Goal: Transaction & Acquisition: Purchase product/service

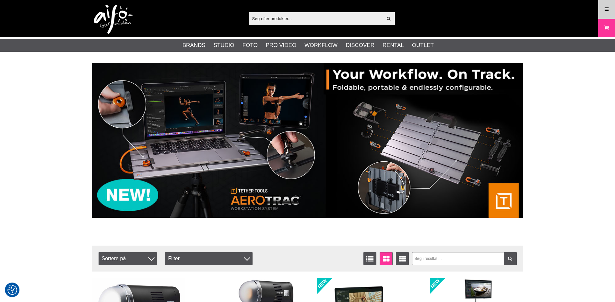
click at [604, 7] on icon at bounding box center [607, 9] width 6 height 7
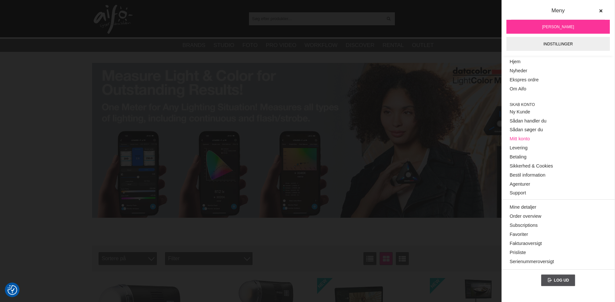
click at [516, 136] on link "Mitt konto" at bounding box center [558, 139] width 97 height 9
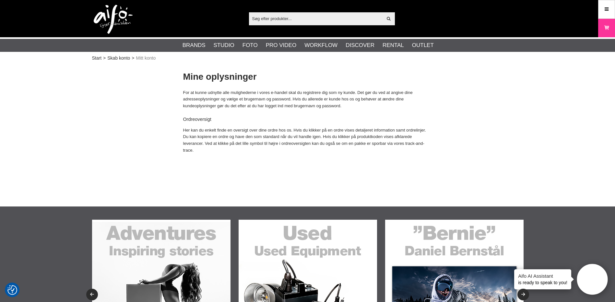
click at [603, 28] on icon at bounding box center [606, 27] width 6 height 7
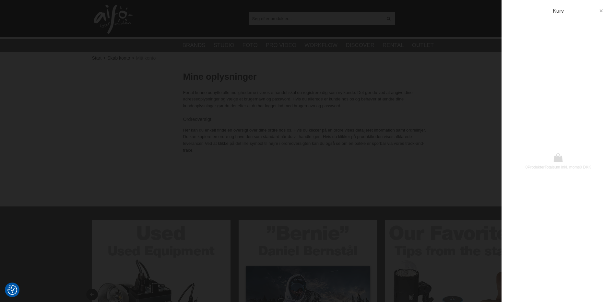
click at [603, 9] on icon "button" at bounding box center [601, 11] width 5 height 5
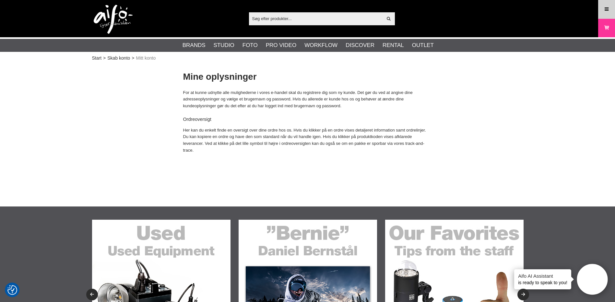
click at [603, 11] on link "Meny" at bounding box center [607, 9] width 16 height 15
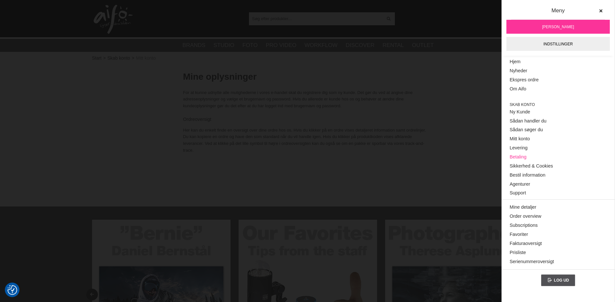
click at [528, 155] on link "Betaling" at bounding box center [558, 157] width 97 height 9
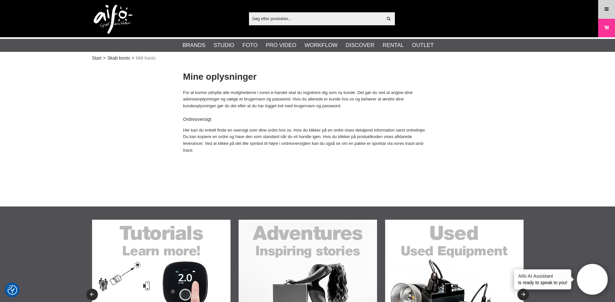
click at [602, 12] on link "Meny" at bounding box center [607, 9] width 16 height 15
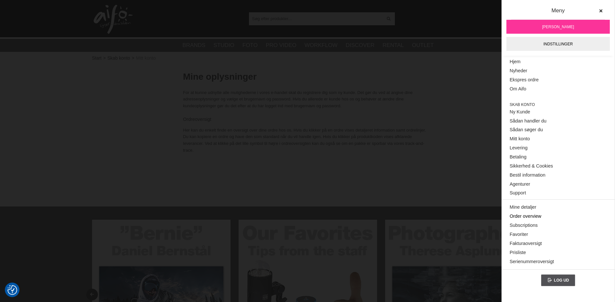
click at [536, 216] on link "Order overview" at bounding box center [558, 216] width 97 height 9
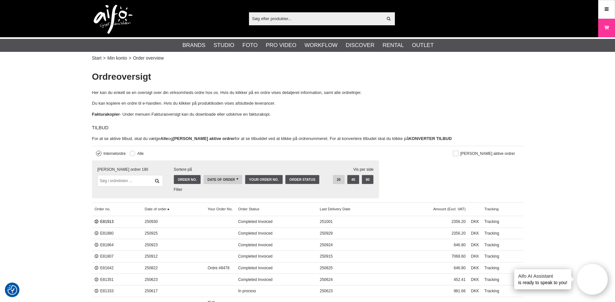
click at [108, 222] on link "E81913" at bounding box center [104, 222] width 19 height 5
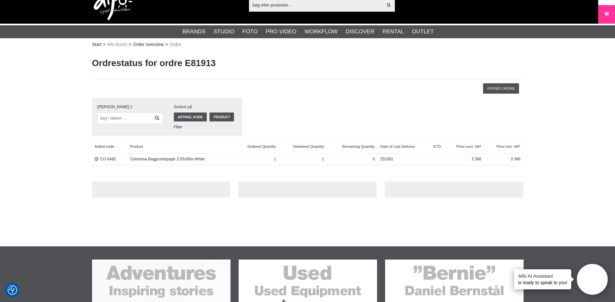
scroll to position [11, 0]
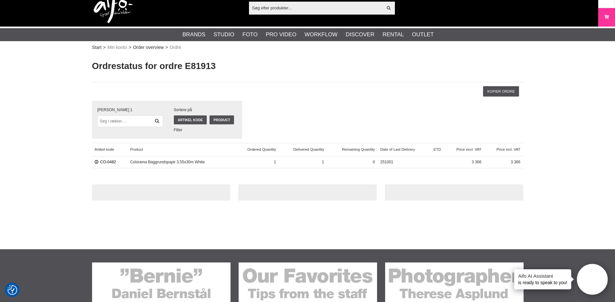
click at [105, 160] on link "CO-0482" at bounding box center [105, 162] width 21 height 5
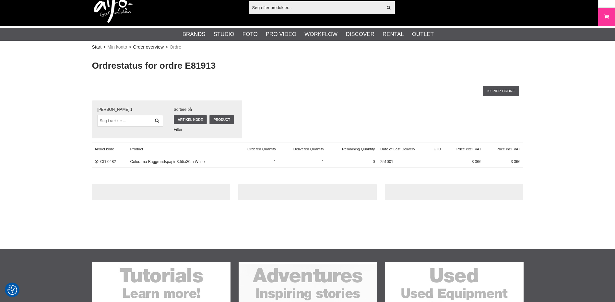
scroll to position [11, 0]
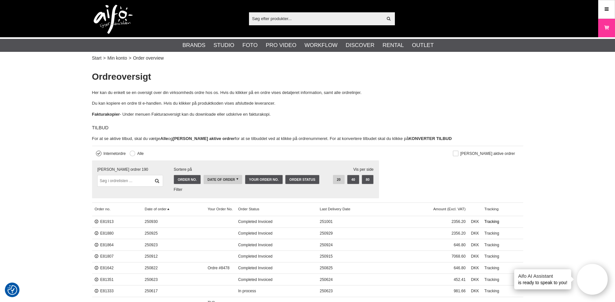
click at [492, 223] on link "Tracking" at bounding box center [503, 222] width 42 height 12
click at [493, 234] on link "Tracking" at bounding box center [503, 234] width 42 height 12
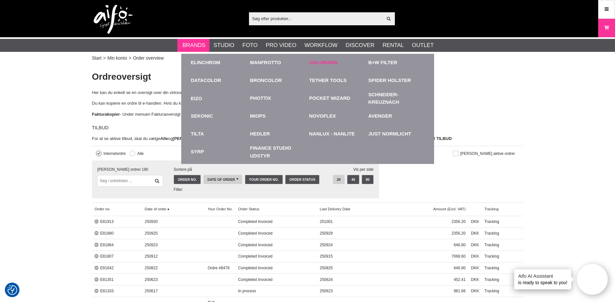
click at [315, 65] on link "Colorama" at bounding box center [323, 62] width 29 height 7
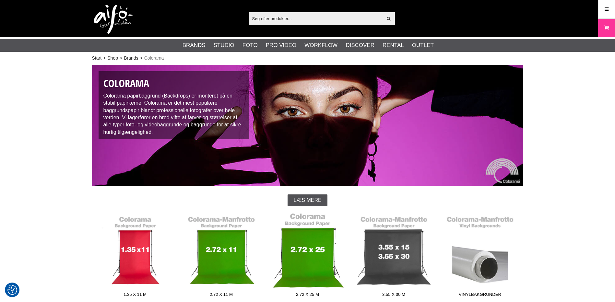
click at [309, 262] on link "2.72 x 25 m" at bounding box center [308, 257] width 86 height 88
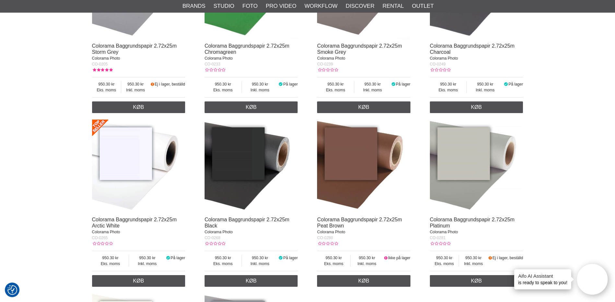
scroll to position [314, 0]
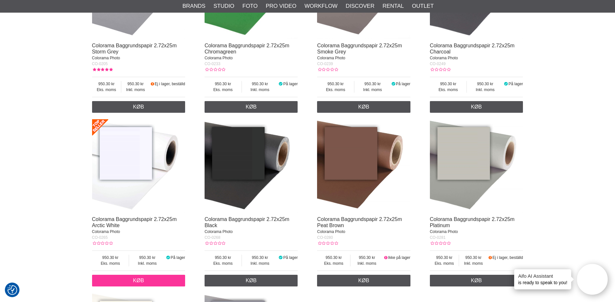
click at [165, 279] on link "Køb" at bounding box center [138, 281] width 93 height 12
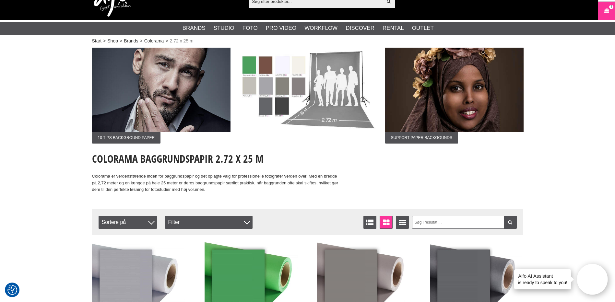
scroll to position [0, 0]
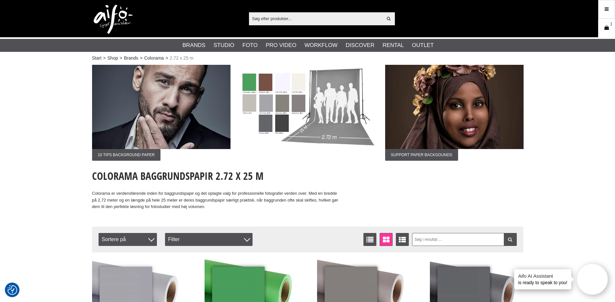
click at [611, 28] on link "Kurv 1" at bounding box center [607, 27] width 16 height 15
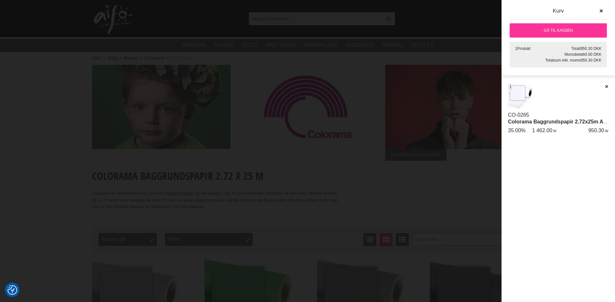
click at [559, 32] on link "Gå til kassen" at bounding box center [558, 30] width 97 height 14
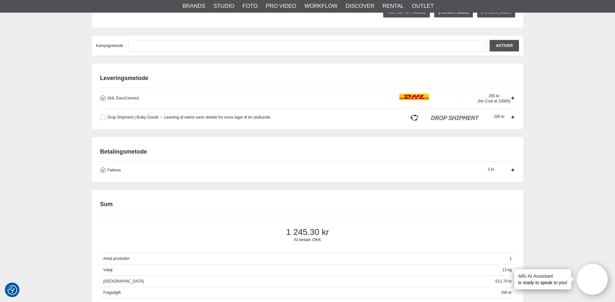
scroll to position [140, 0]
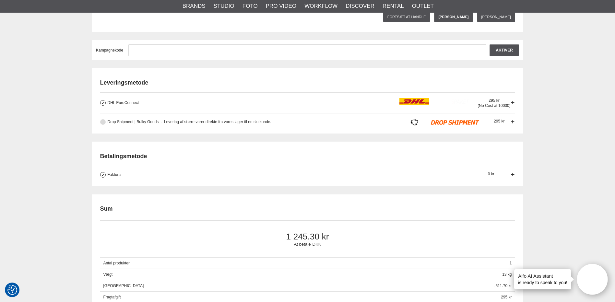
click at [104, 123] on button at bounding box center [103, 122] width 6 height 6
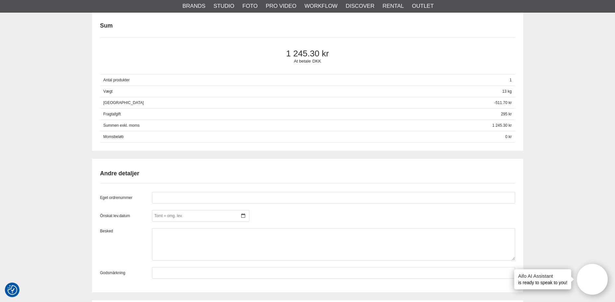
scroll to position [324, 0]
click at [164, 197] on input "text" at bounding box center [333, 197] width 363 height 12
paste input "#8541"
type input "#8541"
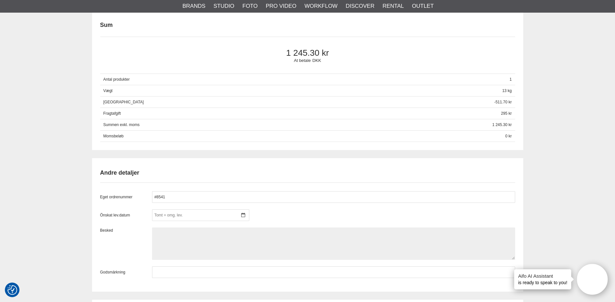
click at [181, 230] on textarea at bounding box center [333, 244] width 363 height 32
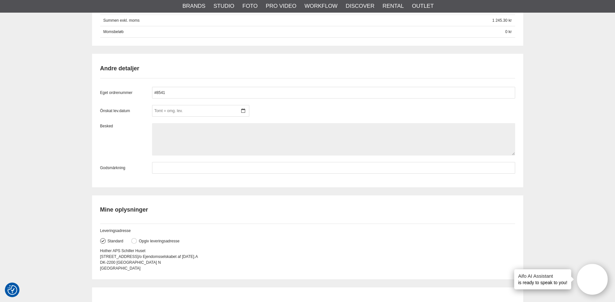
scroll to position [432, 0]
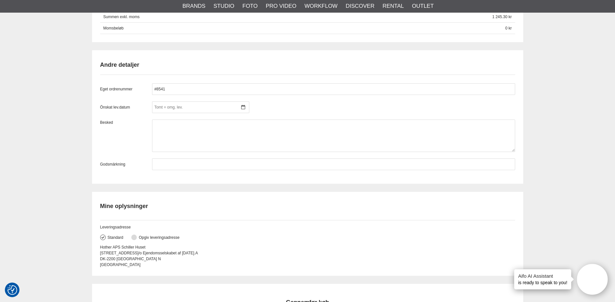
click at [134, 236] on button at bounding box center [134, 238] width 6 height 6
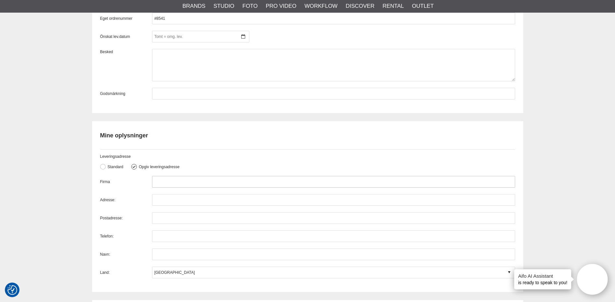
scroll to position [508, 0]
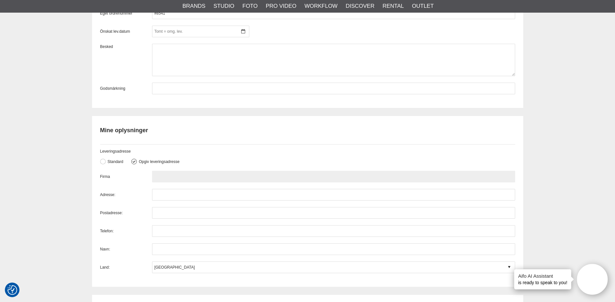
click at [176, 176] on input "text" at bounding box center [333, 177] width 363 height 12
paste input "Lisa Waltz Carlsen By Waltz CVR 25320395 Anemonevej 1 3550 Slangerup Danmark +4…"
click at [217, 176] on input "Lisa Waltz Carlsen By Waltz CVR 25320395 Anemonevej 1 3550 Slangerup Danmark +4…" at bounding box center [333, 177] width 363 height 12
click at [154, 175] on input "Lisa Waltz Carlsen By Waltz CVR 25320395 Anemonevej 1 3550 Slangerup Danmark +4…" at bounding box center [333, 177] width 363 height 12
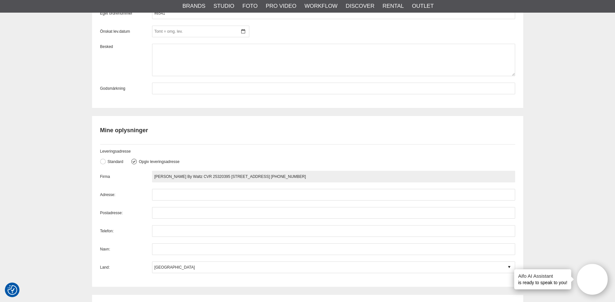
paste input "LC Revision & Bogføring/By Waltz"
drag, startPoint x: 215, startPoint y: 177, endPoint x: 231, endPoint y: 177, distance: 16.2
click at [231, 177] on input "LC Revision & Bogføring/By Waltz Lisa Waltz Carlsen By Waltz CVR 25320395 Anemo…" at bounding box center [333, 177] width 363 height 12
drag, startPoint x: 198, startPoint y: 174, endPoint x: 150, endPoint y: 169, distance: 48.2
click at [150, 169] on div "Leveringsadresse Standard Opgiv leveringsadresse Firma LC Revision & Bogføring/…" at bounding box center [307, 208] width 415 height 129
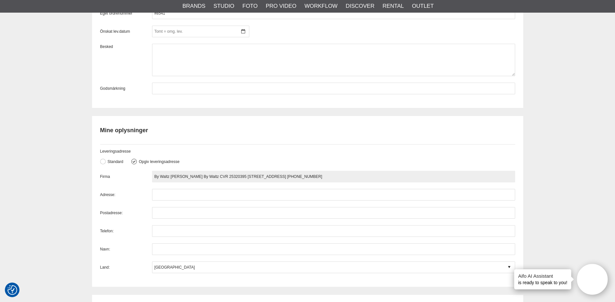
drag, startPoint x: 171, startPoint y: 177, endPoint x: 203, endPoint y: 178, distance: 32.1
click at [203, 178] on input "By Waltz Lisa Waltz Carlsen By Waltz CVR 25320395 Anemonevej 1 3550 Slangerup D…" at bounding box center [333, 177] width 363 height 12
type input "By Waltz By Waltz CVR 25320395 Anemonevej 1 3550 Slangerup Danmark +45 29 21 38…"
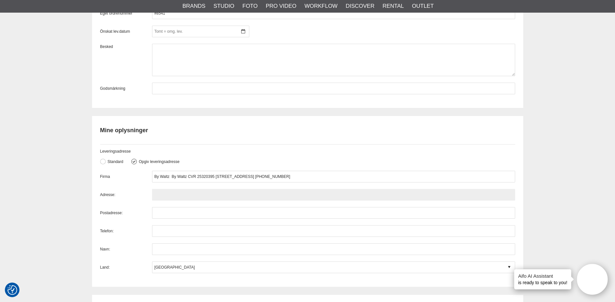
click at [165, 197] on input "text" at bounding box center [333, 195] width 363 height 12
paste input "Lisa Waltz Carlsen"
type input "Lisa Waltz Carlsen"
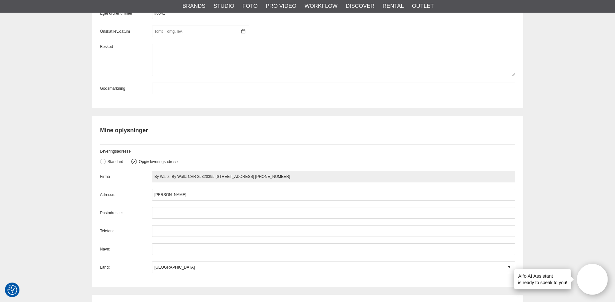
drag, startPoint x: 216, startPoint y: 176, endPoint x: 249, endPoint y: 178, distance: 32.8
click at [249, 178] on input "By Waltz By Waltz CVR 25320395 Anemonevej 1 3550 Slangerup Danmark +45 29 21 38…" at bounding box center [333, 177] width 363 height 12
click at [248, 178] on input "By Waltz By Waltz CVR 25320395 Anemonevej 1 3550 Slangerup Danmark +45 29 21 38…" at bounding box center [333, 177] width 363 height 12
drag, startPoint x: 240, startPoint y: 178, endPoint x: 216, endPoint y: 173, distance: 24.4
click at [216, 173] on input "By Waltz By Waltz CVR 25320395 Anemonevej 1 3550 Slangerup Danmark +45 29 21 38…" at bounding box center [333, 177] width 363 height 12
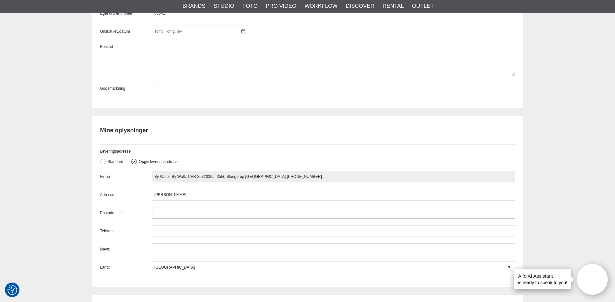
type input "By Waltz By Waltz CVR 25320395 3550 Slangerup Danmark +45 29 21 38 81"
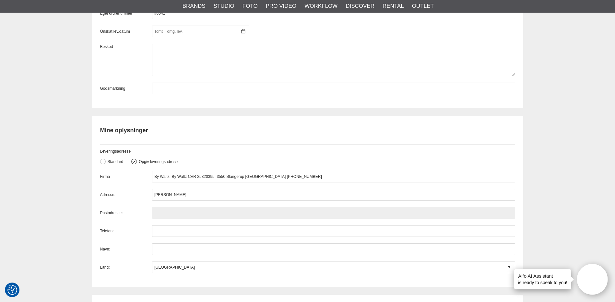
click at [169, 209] on input "text" at bounding box center [333, 213] width 363 height 12
paste input "Anemonevej 1"
type input "Anemonevej 1"
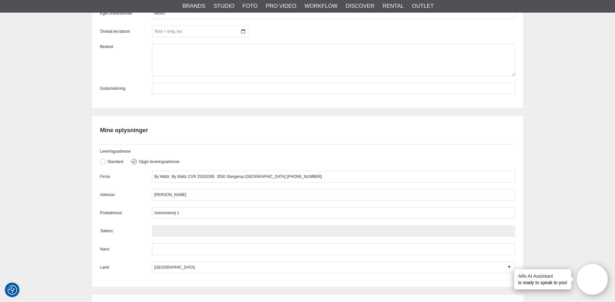
click at [184, 228] on input "text" at bounding box center [333, 231] width 363 height 12
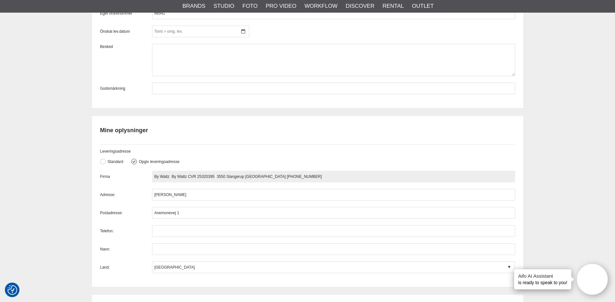
drag, startPoint x: 272, startPoint y: 178, endPoint x: 286, endPoint y: 178, distance: 13.9
click at [286, 178] on input "By Waltz By Waltz CVR 25320395 3550 Slangerup Danmark +45 29 21 38 81" at bounding box center [333, 177] width 363 height 12
drag, startPoint x: 293, startPoint y: 175, endPoint x: 271, endPoint y: 176, distance: 22.7
click at [271, 176] on input "By Waltz By Waltz CVR 25320395 3550 Slangerup Danmark +45 29 21 38 81" at bounding box center [333, 177] width 363 height 12
type input "By Waltz By Waltz CVR 25320395 3550 Slangerup Danmark +45"
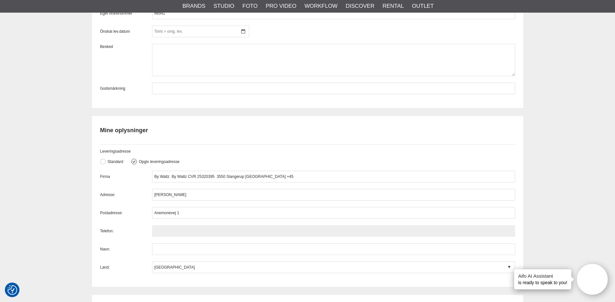
click at [172, 227] on input "text" at bounding box center [333, 231] width 363 height 12
paste input "29 21 38 81"
type input "29 21 38 81"
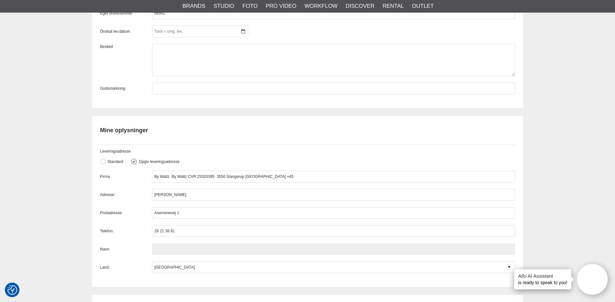
click at [185, 253] on input "text" at bounding box center [333, 250] width 363 height 12
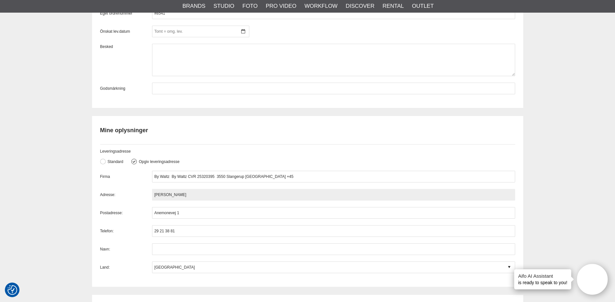
drag, startPoint x: 189, startPoint y: 196, endPoint x: 145, endPoint y: 194, distance: 44.2
click at [145, 194] on div "Adresse: Lisa Waltz Carlsen" at bounding box center [307, 195] width 415 height 12
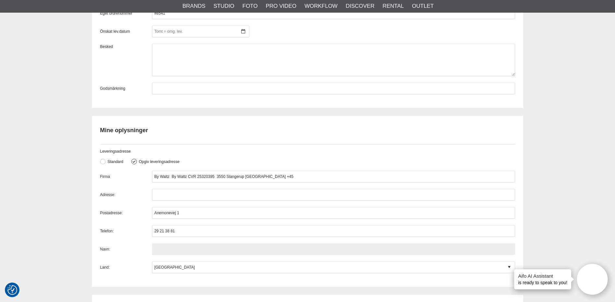
click at [165, 246] on input "text" at bounding box center [333, 250] width 363 height 12
paste input "Lisa Waltz Carlsen"
type input "Lisa Waltz Carlsen"
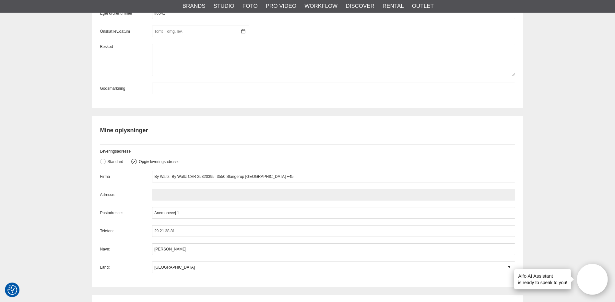
click at [184, 195] on input "text" at bounding box center [333, 195] width 363 height 12
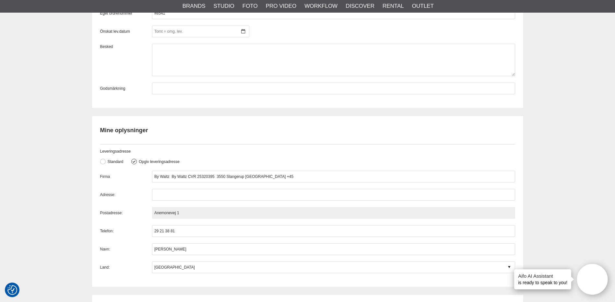
drag, startPoint x: 179, startPoint y: 215, endPoint x: 151, endPoint y: 215, distance: 28.5
click at [151, 215] on div "Postadresse: Anemonevej 1" at bounding box center [307, 213] width 415 height 12
click at [160, 216] on input "Anemonevej 1" at bounding box center [333, 213] width 363 height 12
click at [172, 212] on input "Anemonevej 1" at bounding box center [333, 213] width 363 height 12
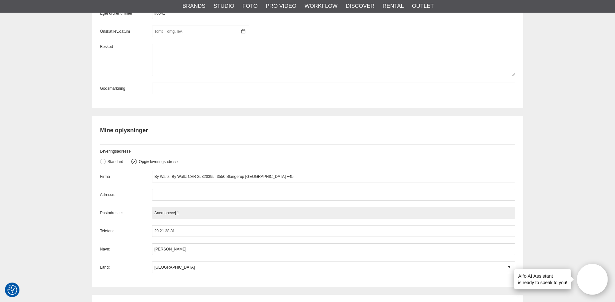
drag, startPoint x: 172, startPoint y: 212, endPoint x: 180, endPoint y: 219, distance: 10.1
click at [180, 219] on input "Anemonevej 1" at bounding box center [333, 213] width 363 height 12
drag, startPoint x: 182, startPoint y: 213, endPoint x: 141, endPoint y: 210, distance: 40.3
click at [135, 211] on div "Postadresse: Anemonevej 1" at bounding box center [307, 213] width 415 height 12
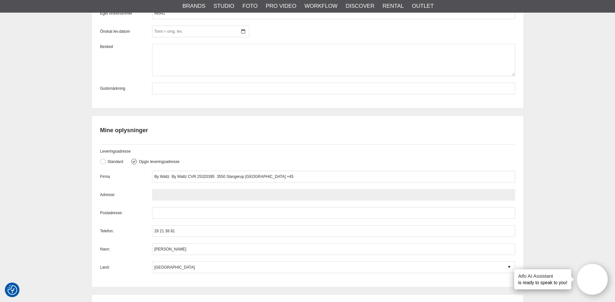
click at [175, 196] on input "text" at bounding box center [333, 195] width 363 height 12
paste input "Anemonevej 1"
type input "Anemonevej 1"
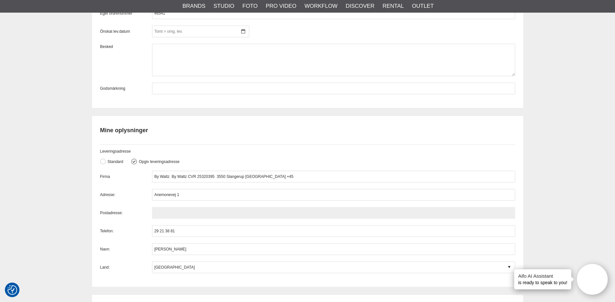
click at [175, 214] on input "text" at bounding box center [333, 213] width 363 height 12
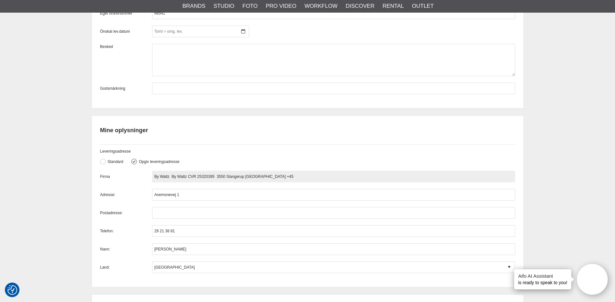
drag, startPoint x: 218, startPoint y: 176, endPoint x: 225, endPoint y: 176, distance: 7.8
click at [225, 176] on input "By Waltz By Waltz CVR 25320395 3550 Slangerup Danmark +45" at bounding box center [333, 177] width 363 height 12
type input "By Waltz By Waltz CVR 25320395 Slangerup Danmark +45"
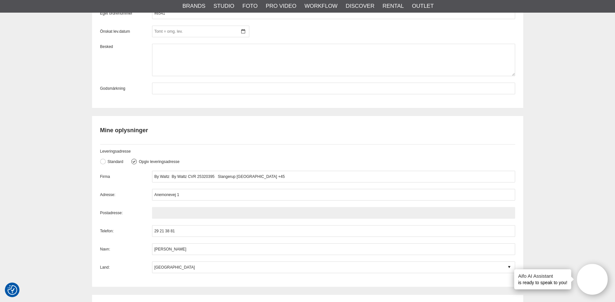
click at [161, 209] on input "text" at bounding box center [333, 213] width 363 height 12
paste input "3550"
type input "3550"
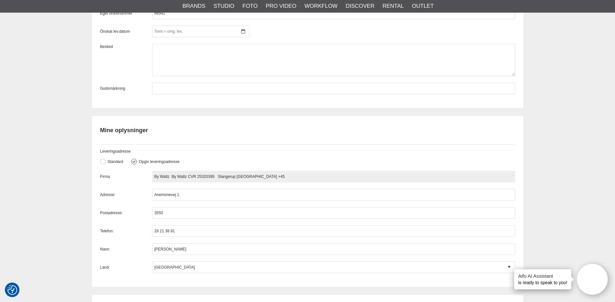
drag, startPoint x: 218, startPoint y: 176, endPoint x: 235, endPoint y: 178, distance: 17.9
click at [235, 178] on input "By Waltz By Waltz CVR 25320395 Slangerup Danmark +45" at bounding box center [333, 177] width 363 height 12
type input "By Waltz By Waltz CVR 25320395 Danmark +45"
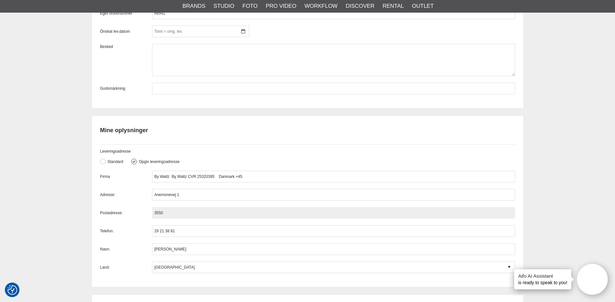
click at [177, 214] on input "3550" at bounding box center [333, 213] width 363 height 12
paste input "Slangerup"
type input "3550 Slangerup"
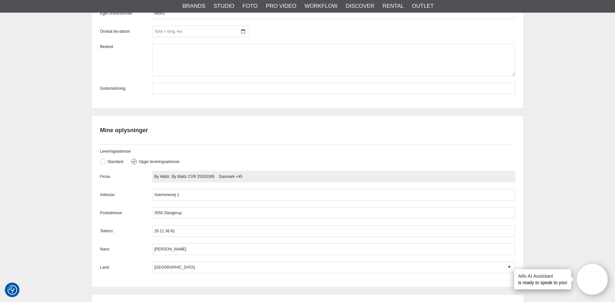
drag, startPoint x: 247, startPoint y: 178, endPoint x: 170, endPoint y: 175, distance: 76.6
click at [170, 175] on input "By Waltz By Waltz CVR 25320395 Danmark +45" at bounding box center [333, 177] width 363 height 12
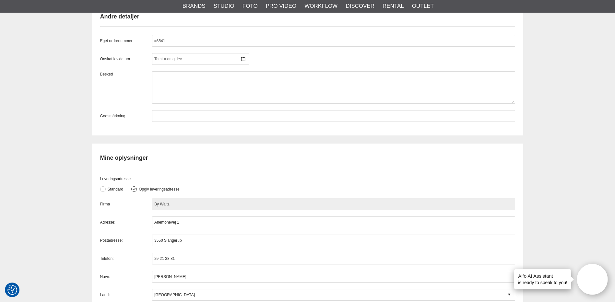
scroll to position [465, 0]
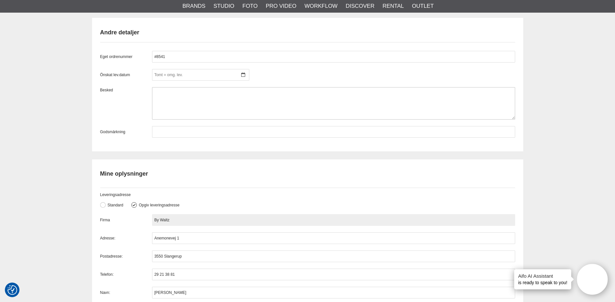
type input "By Waltz"
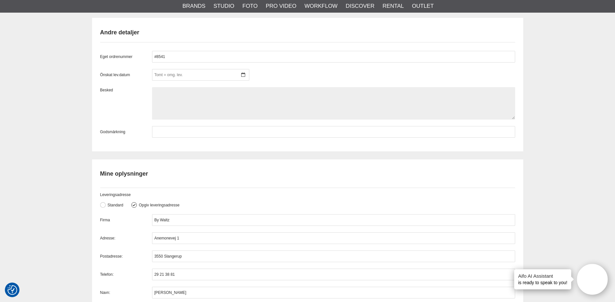
click at [161, 101] on textarea at bounding box center [333, 103] width 363 height 32
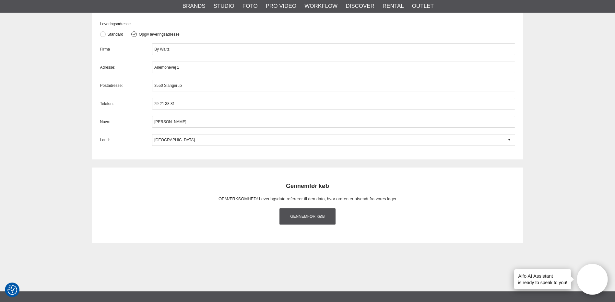
scroll to position [638, 0]
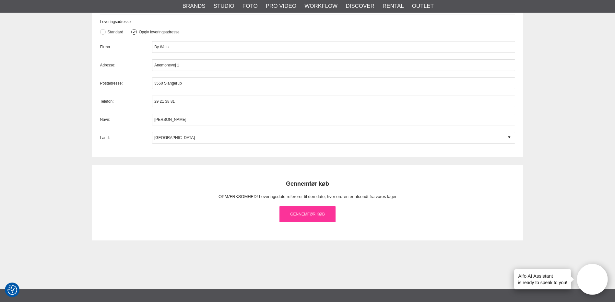
type textarea "HASTER MEGET, SEND VENLIGST SNAREST MULIGT."
click at [303, 218] on link "Gennemfør køb" at bounding box center [307, 214] width 56 height 16
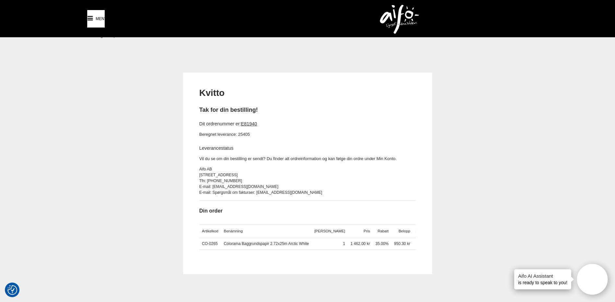
click at [96, 20] on span "Meny" at bounding box center [101, 19] width 11 height 6
click at [97, 20] on span "Meny" at bounding box center [101, 19] width 11 height 6
click at [392, 14] on img at bounding box center [399, 19] width 39 height 29
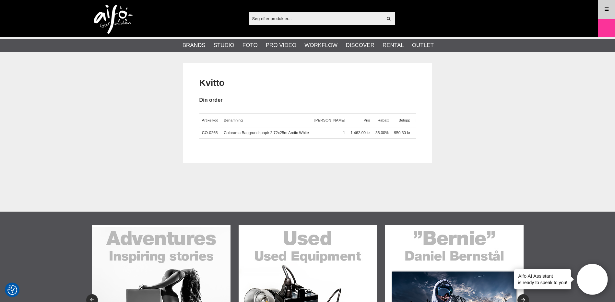
click at [605, 13] on icon at bounding box center [607, 9] width 6 height 7
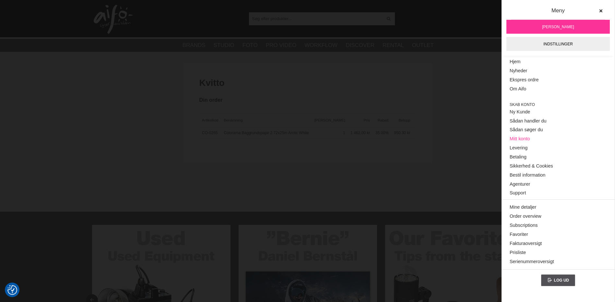
click at [532, 139] on link "Mitt konto" at bounding box center [558, 139] width 97 height 9
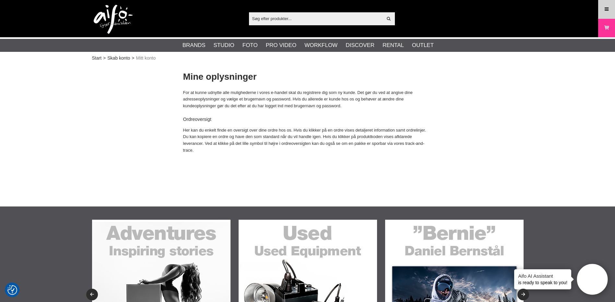
click at [606, 6] on icon at bounding box center [607, 9] width 6 height 7
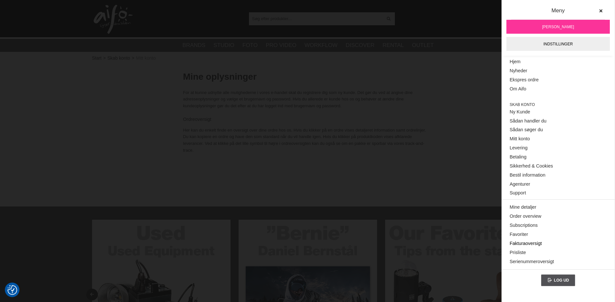
click at [537, 244] on link "Fakturaoversigt" at bounding box center [558, 243] width 97 height 9
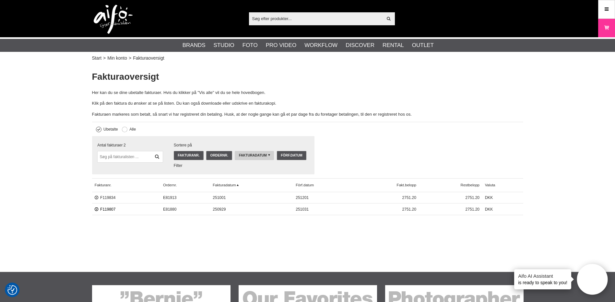
click at [101, 209] on link "F119807" at bounding box center [105, 209] width 21 height 5
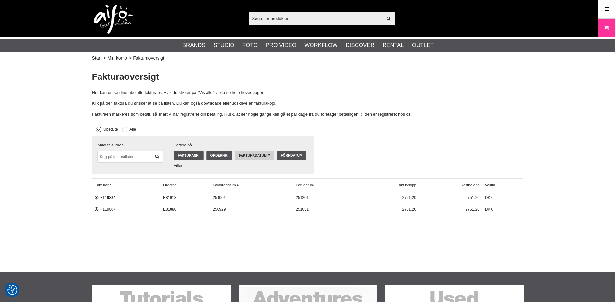
click at [108, 198] on link "F119834" at bounding box center [105, 198] width 21 height 5
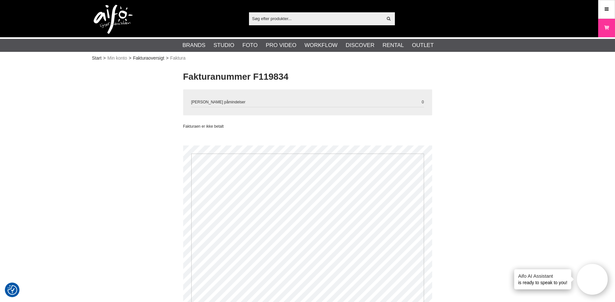
scroll to position [11, 0]
